Goal: Find contact information: Find contact information

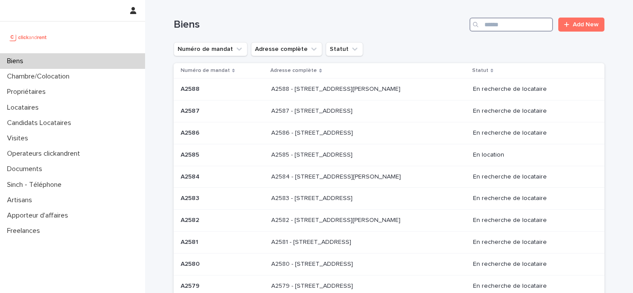
click at [509, 21] on input "Search" at bounding box center [510, 25] width 83 height 14
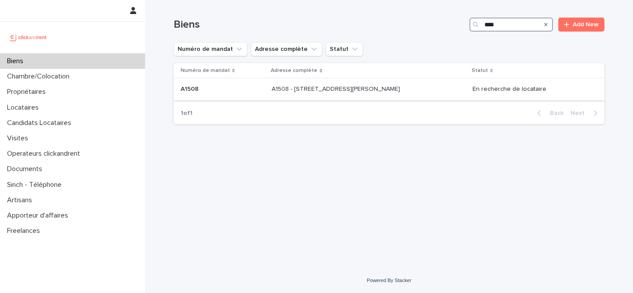
type input "****"
click at [196, 87] on p "A1508" at bounding box center [191, 88] width 20 height 9
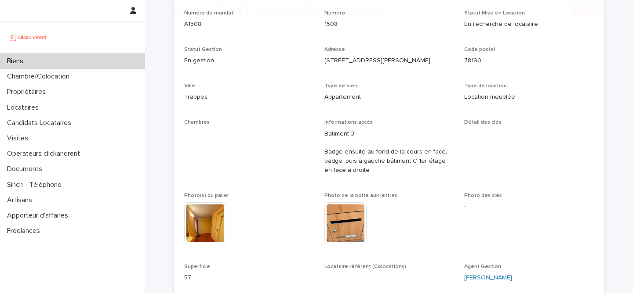
scroll to position [148, 0]
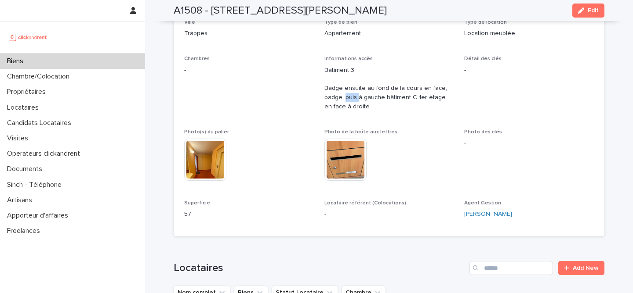
drag, startPoint x: 345, startPoint y: 93, endPoint x: 358, endPoint y: 100, distance: 14.9
click at [358, 100] on p "Batiment 3 Badge ensuite au fond de la cours en face, badge, puis à gauche bâti…" at bounding box center [389, 89] width 130 height 46
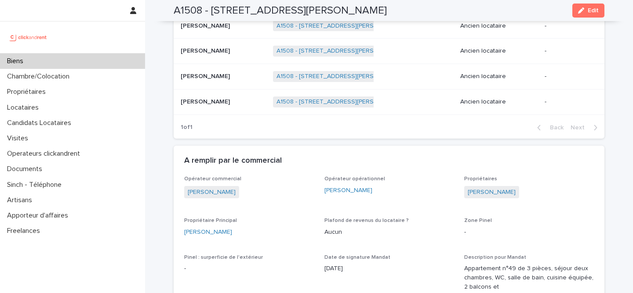
scroll to position [482, 0]
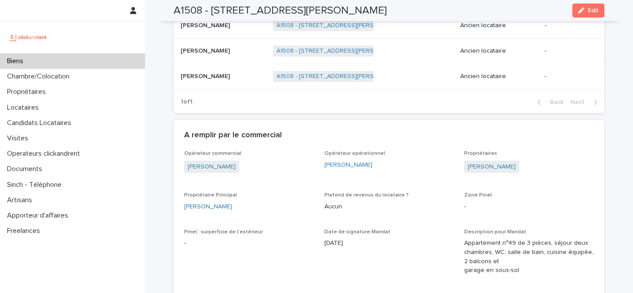
click at [497, 162] on span "[PERSON_NAME]" at bounding box center [491, 167] width 55 height 13
click at [480, 170] on link "[PERSON_NAME]" at bounding box center [491, 167] width 48 height 9
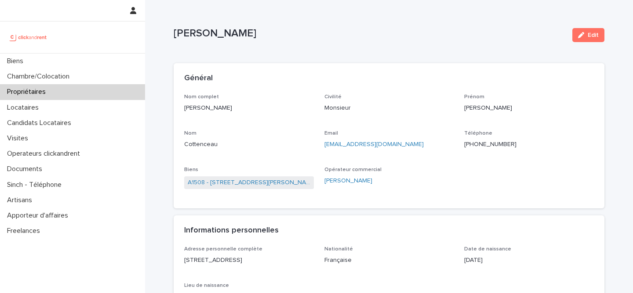
click at [484, 146] on p "[PHONE_NUMBER]" at bounding box center [529, 144] width 130 height 9
copy p "[PHONE_NUMBER]"
